Goal: Transaction & Acquisition: Book appointment/travel/reservation

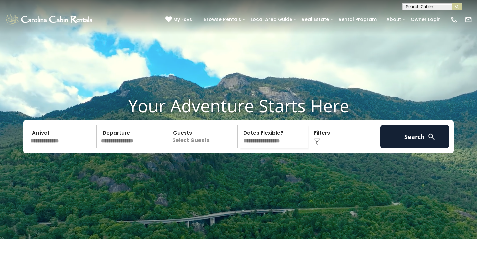
click at [65, 148] on input "text" at bounding box center [62, 136] width 69 height 23
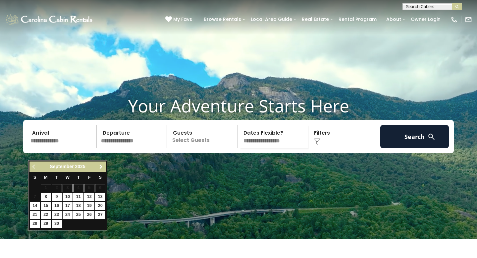
click at [99, 166] on span "Next" at bounding box center [100, 166] width 5 height 5
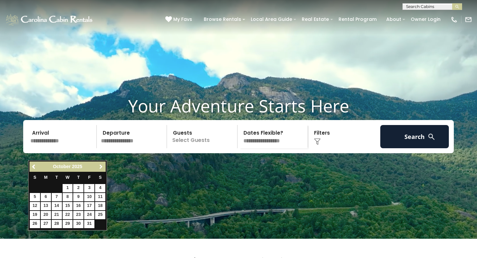
click at [99, 166] on span "Next" at bounding box center [100, 166] width 5 height 5
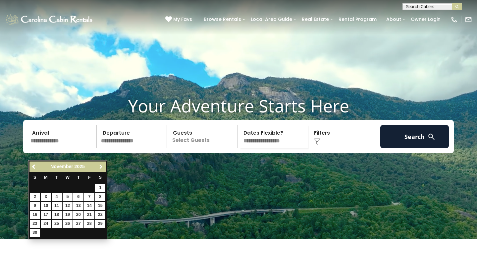
click at [99, 166] on span "Next" at bounding box center [100, 166] width 5 height 5
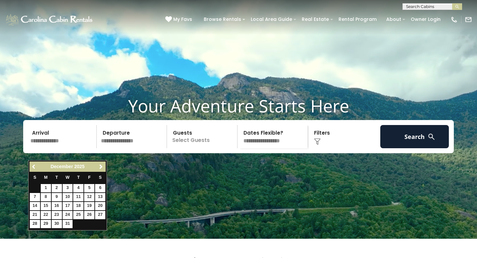
click at [31, 164] on link "Previous" at bounding box center [34, 166] width 8 height 8
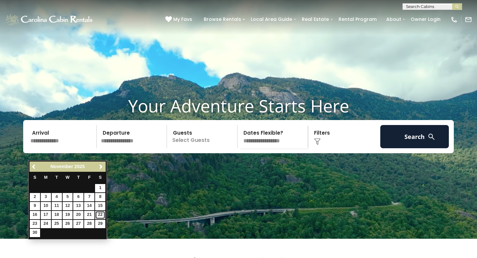
click at [102, 212] on link "22" at bounding box center [100, 215] width 10 height 8
type input "********"
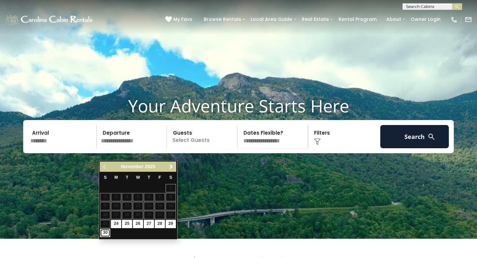
click at [103, 234] on link "30" at bounding box center [105, 232] width 10 height 8
type input "********"
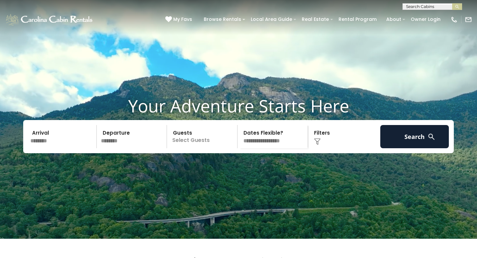
click at [190, 148] on p "Select Guests" at bounding box center [203, 136] width 68 height 23
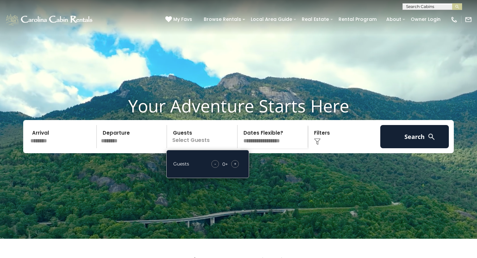
click at [234, 167] on span "+" at bounding box center [235, 163] width 3 height 7
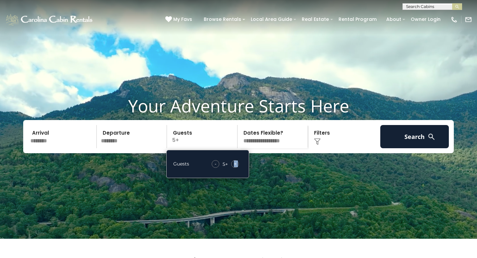
click at [234, 167] on span "+" at bounding box center [235, 163] width 3 height 7
click at [320, 148] on div "Click to Choose" at bounding box center [344, 136] width 69 height 23
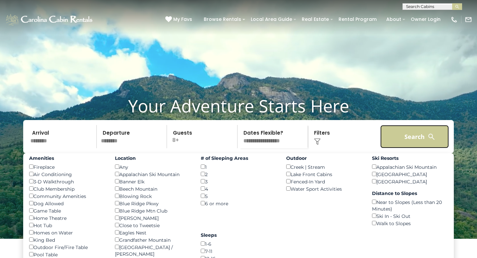
click at [390, 147] on button "Search" at bounding box center [414, 136] width 69 height 23
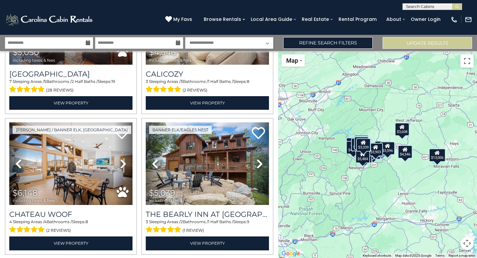
scroll to position [236, 0]
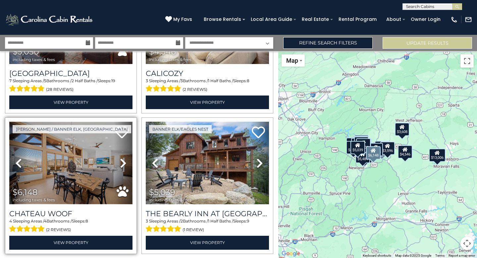
click at [82, 168] on img at bounding box center [70, 163] width 123 height 82
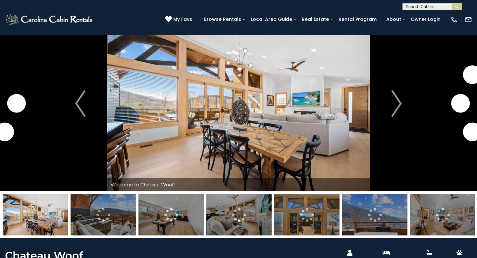
scroll to position [21, 0]
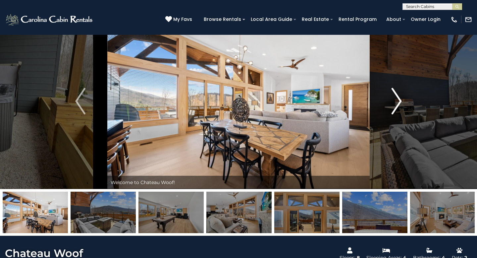
click at [397, 100] on img "Next" at bounding box center [396, 101] width 10 height 26
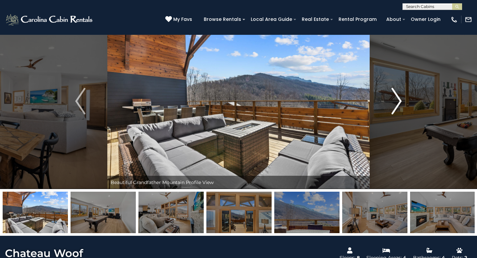
click at [397, 100] on img "Next" at bounding box center [396, 101] width 10 height 26
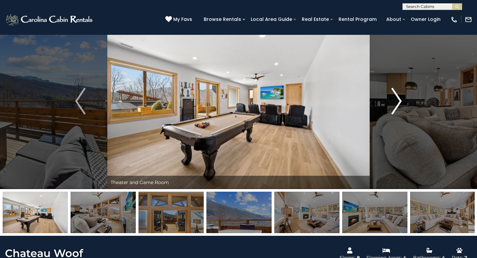
click at [397, 100] on img "Next" at bounding box center [396, 101] width 10 height 26
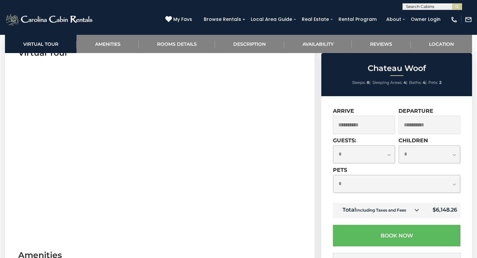
scroll to position [285, 0]
click at [172, 45] on link "Rooms Details" at bounding box center [177, 44] width 76 height 18
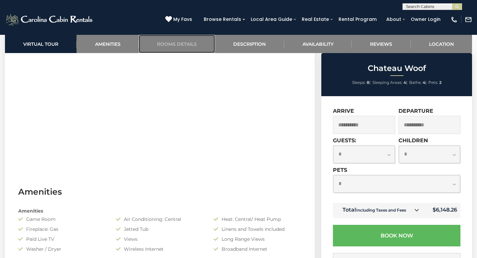
scroll to position [347, 0]
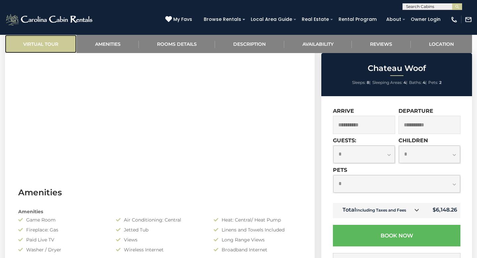
click at [53, 43] on link "Virtual Tour" at bounding box center [41, 44] width 72 height 18
click at [49, 46] on link "Virtual Tour" at bounding box center [41, 44] width 72 height 18
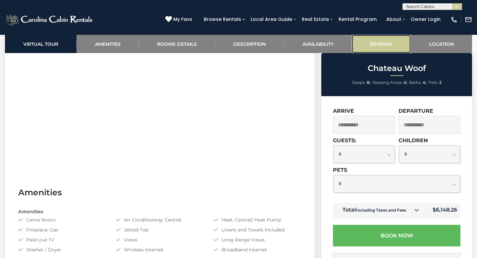
click at [382, 42] on link "Reviews" at bounding box center [381, 44] width 59 height 18
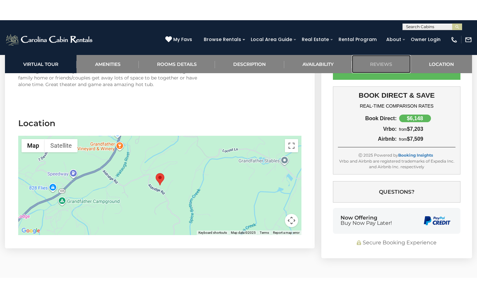
scroll to position [1551, 0]
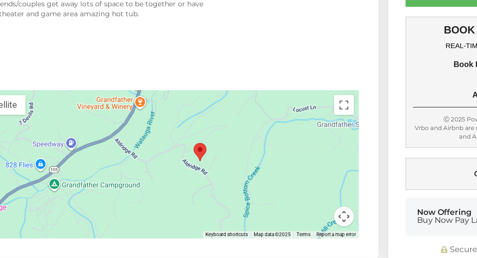
drag, startPoint x: 159, startPoint y: 161, endPoint x: 194, endPoint y: 159, distance: 35.8
click at [190, 150] on area "Chateau Woof" at bounding box center [190, 150] width 0 height 0
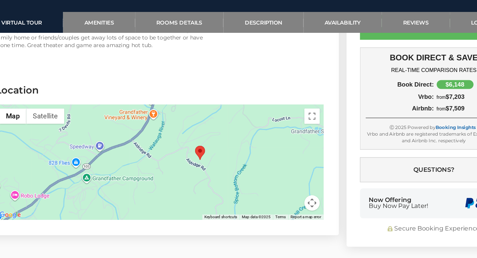
click at [190, 150] on area "Chateau Woof" at bounding box center [190, 150] width 0 height 0
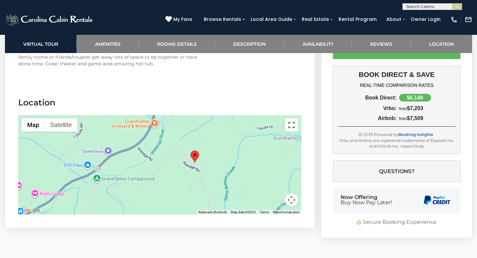
click at [293, 124] on button "Toggle fullscreen view" at bounding box center [291, 124] width 13 height 13
